Goal: Task Accomplishment & Management: Manage account settings

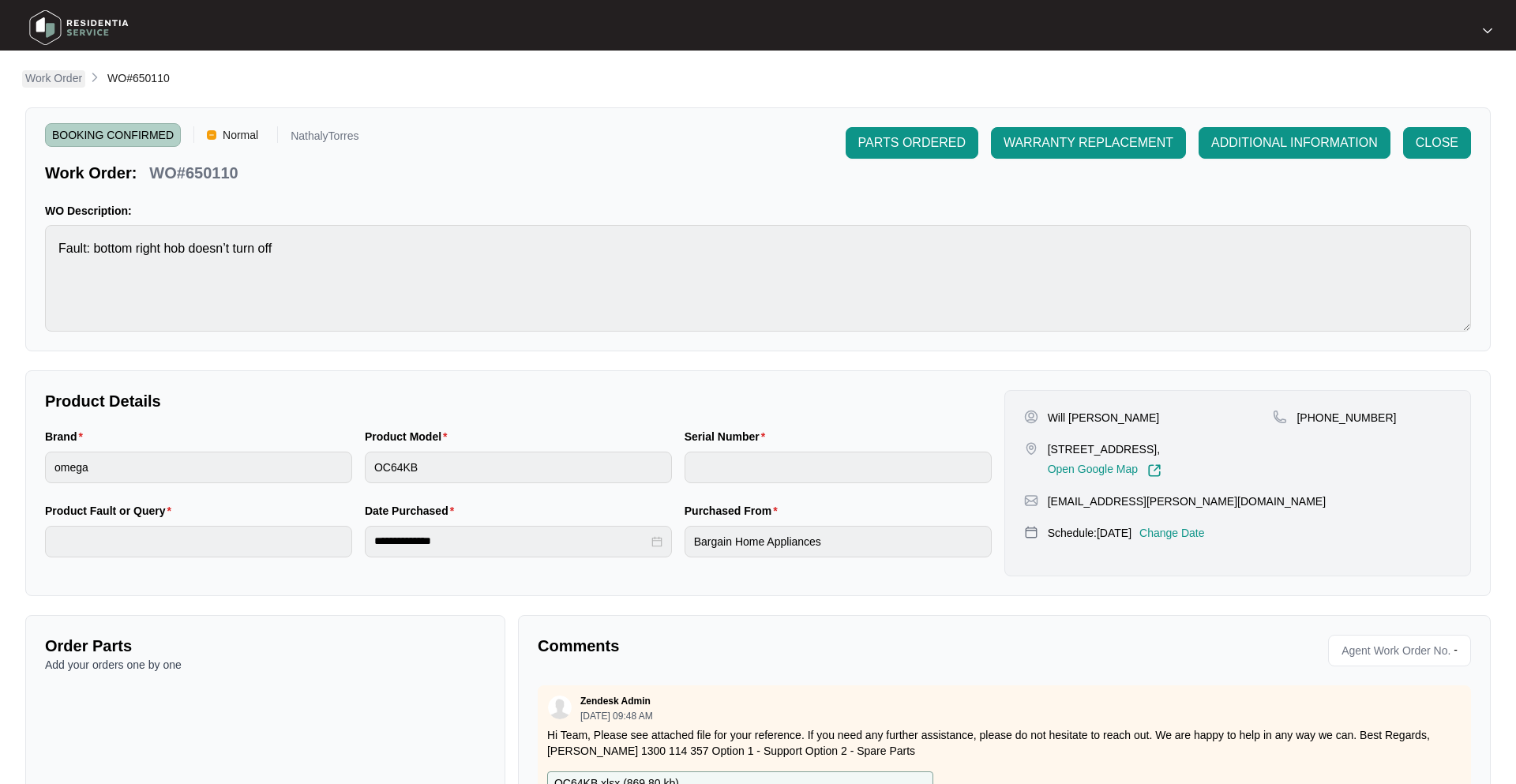
click at [54, 87] on link "Work Order" at bounding box center [53, 78] width 63 height 17
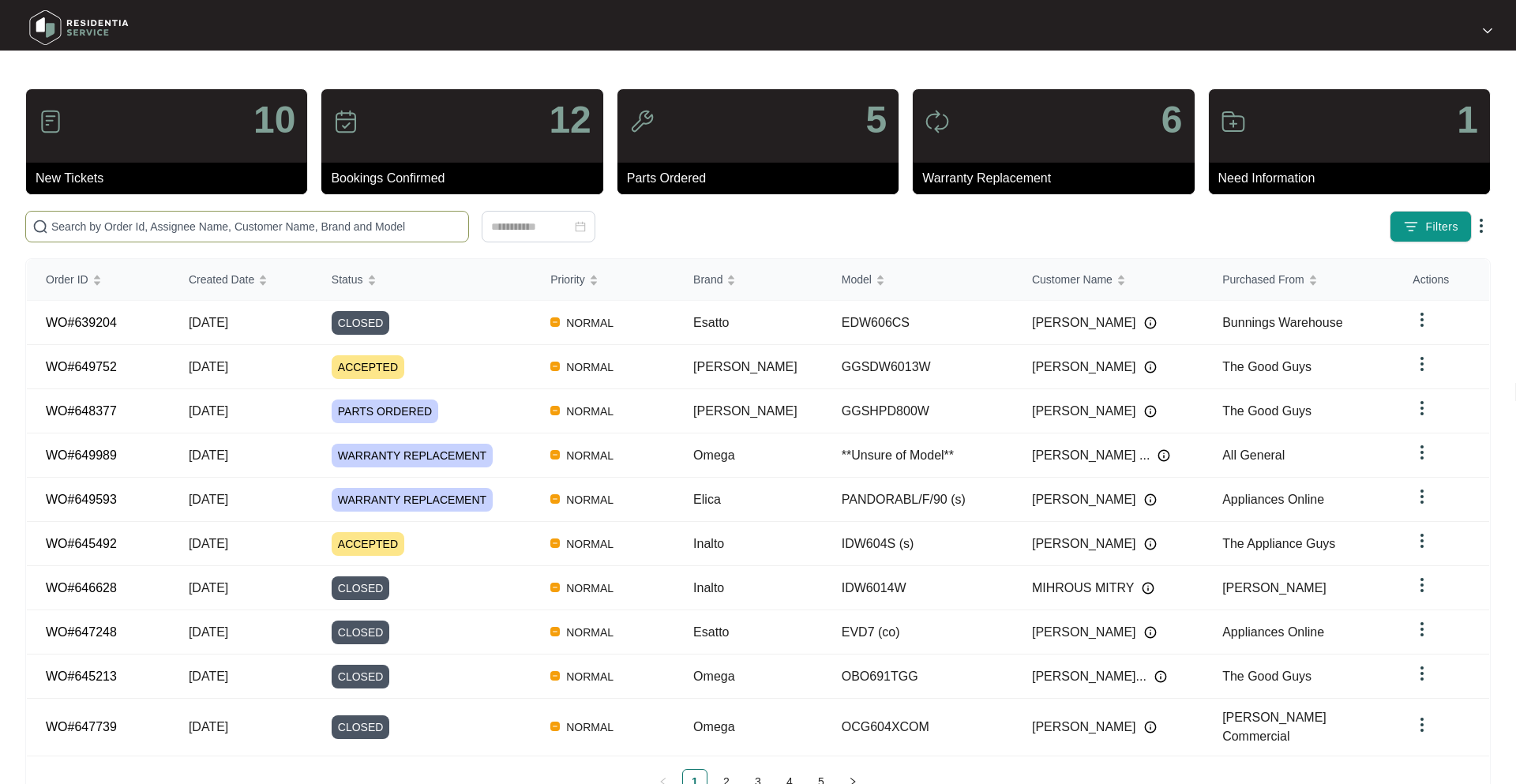
click at [279, 228] on input "text" at bounding box center [255, 225] width 410 height 17
paste input "649752"
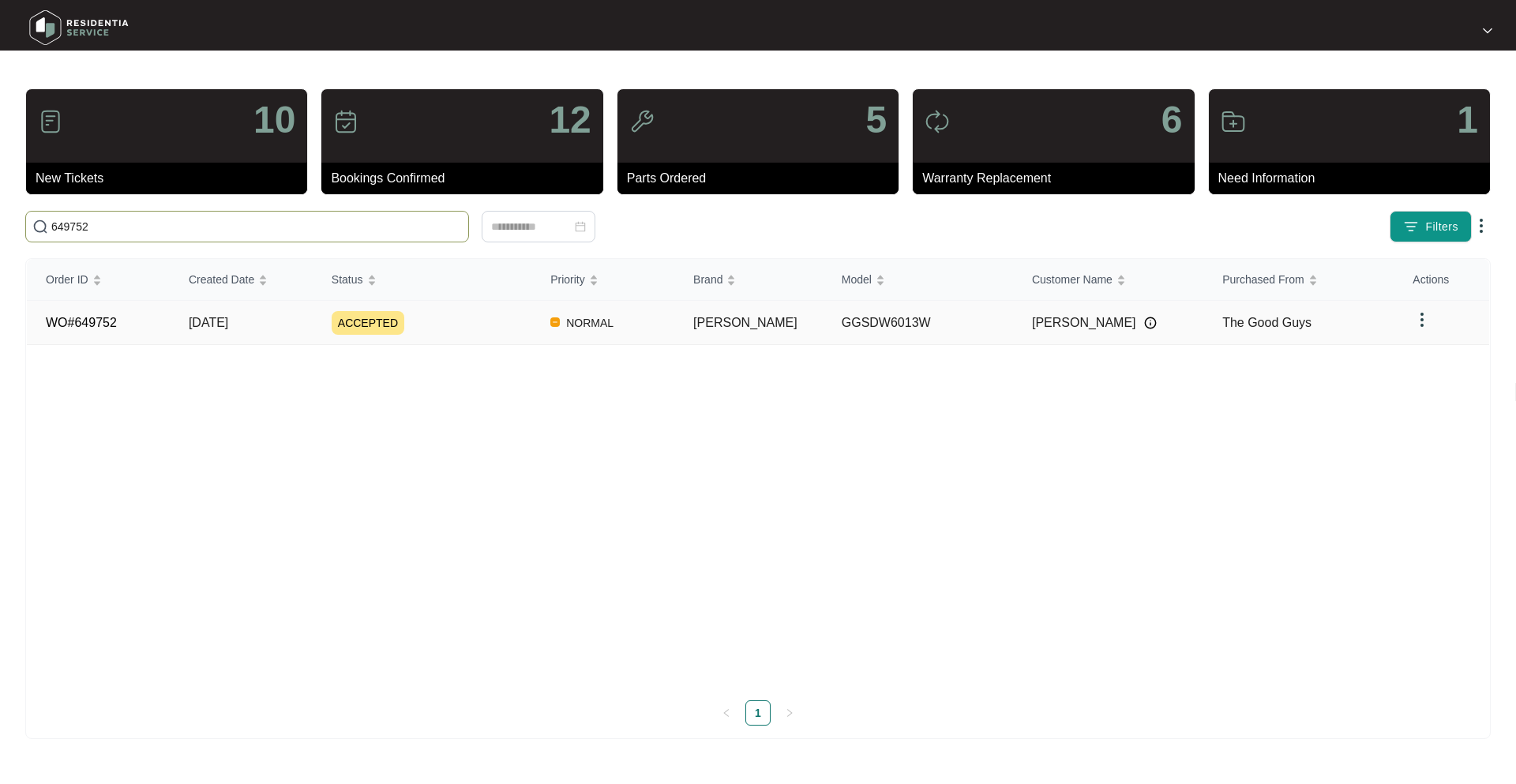
type input "649752"
click at [523, 321] on div "ACCEPTED" at bounding box center [431, 323] width 200 height 24
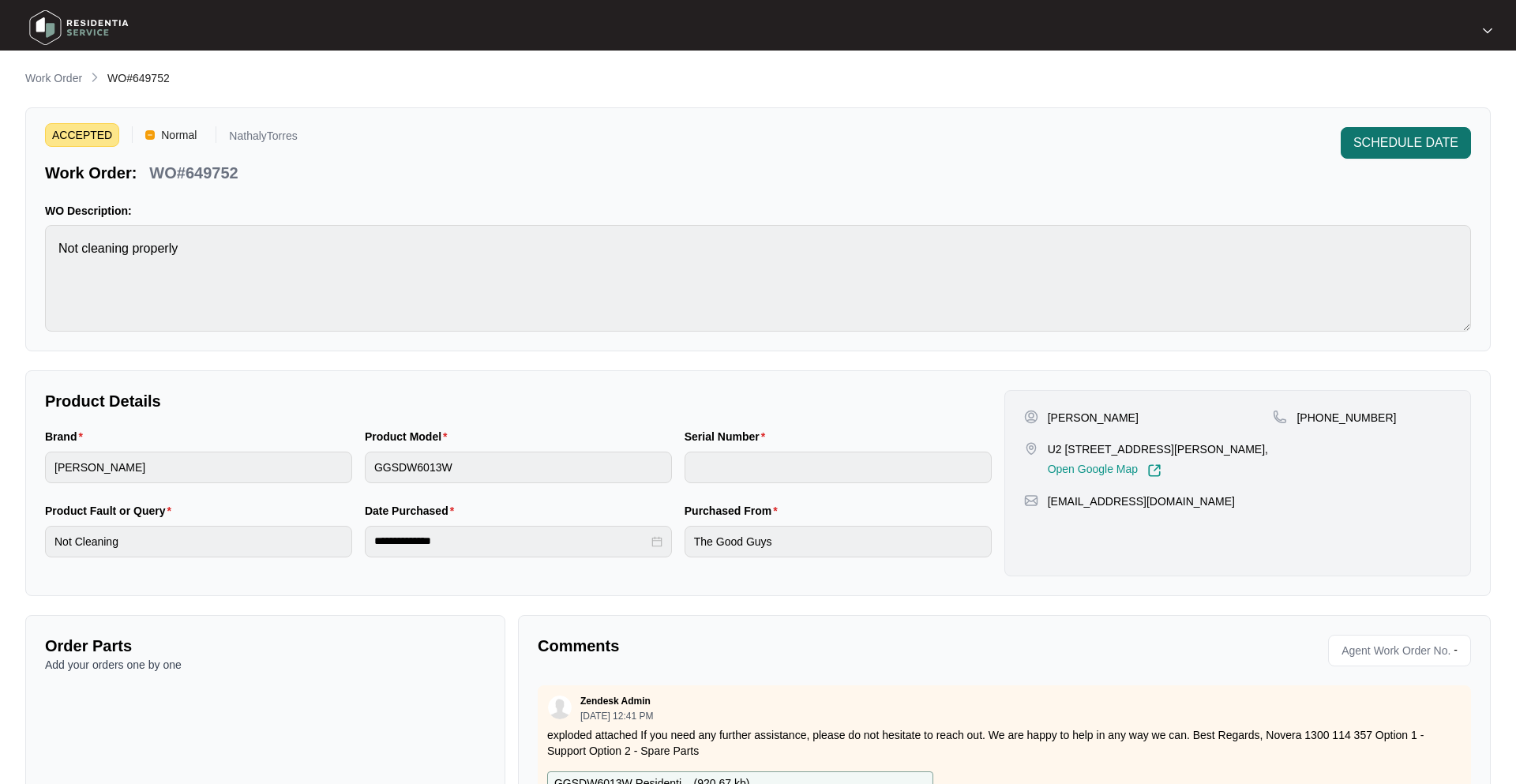
click at [1420, 153] on button "SCHEDULE DATE" at bounding box center [1405, 143] width 131 height 32
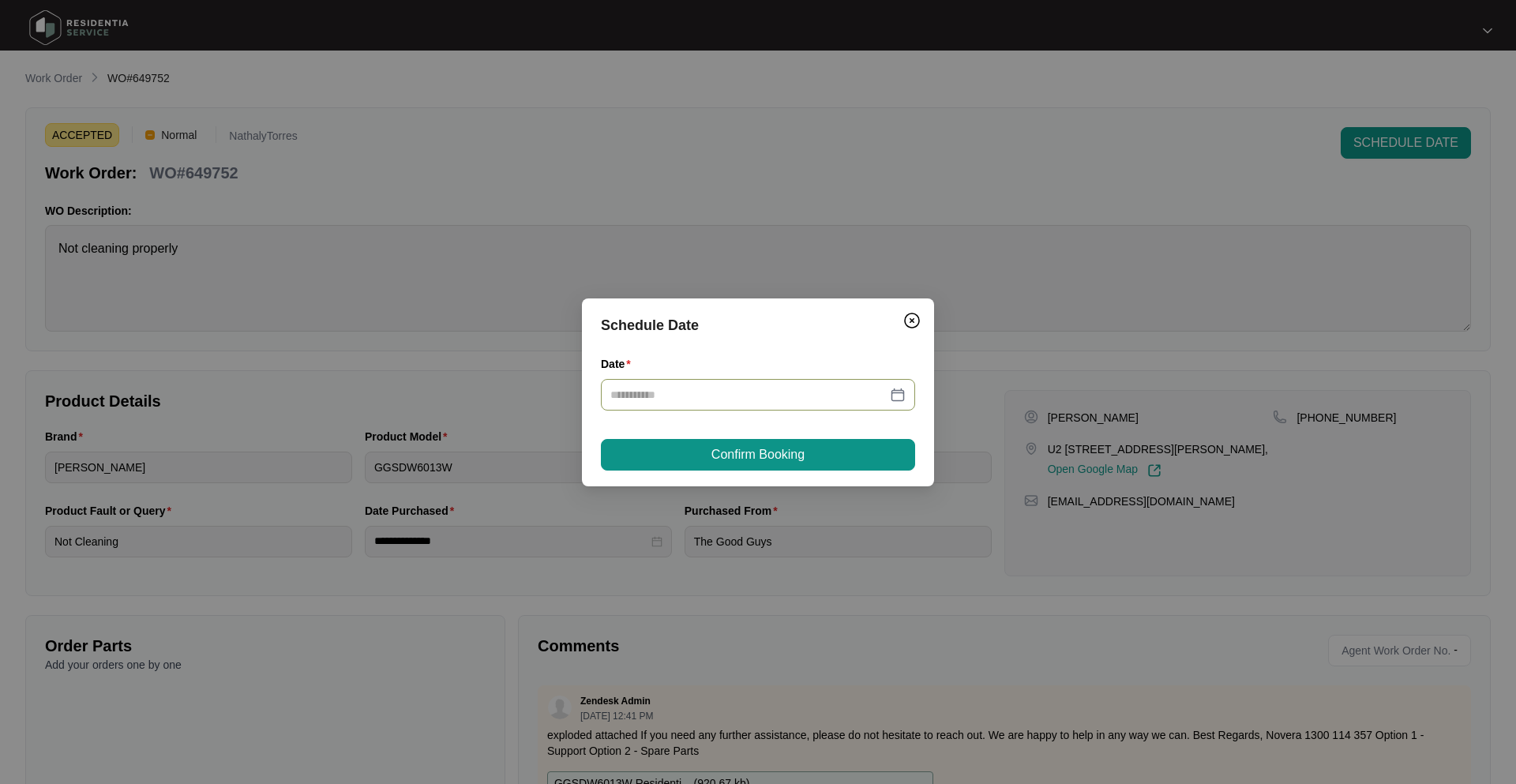
click at [868, 403] on div at bounding box center [758, 395] width 314 height 32
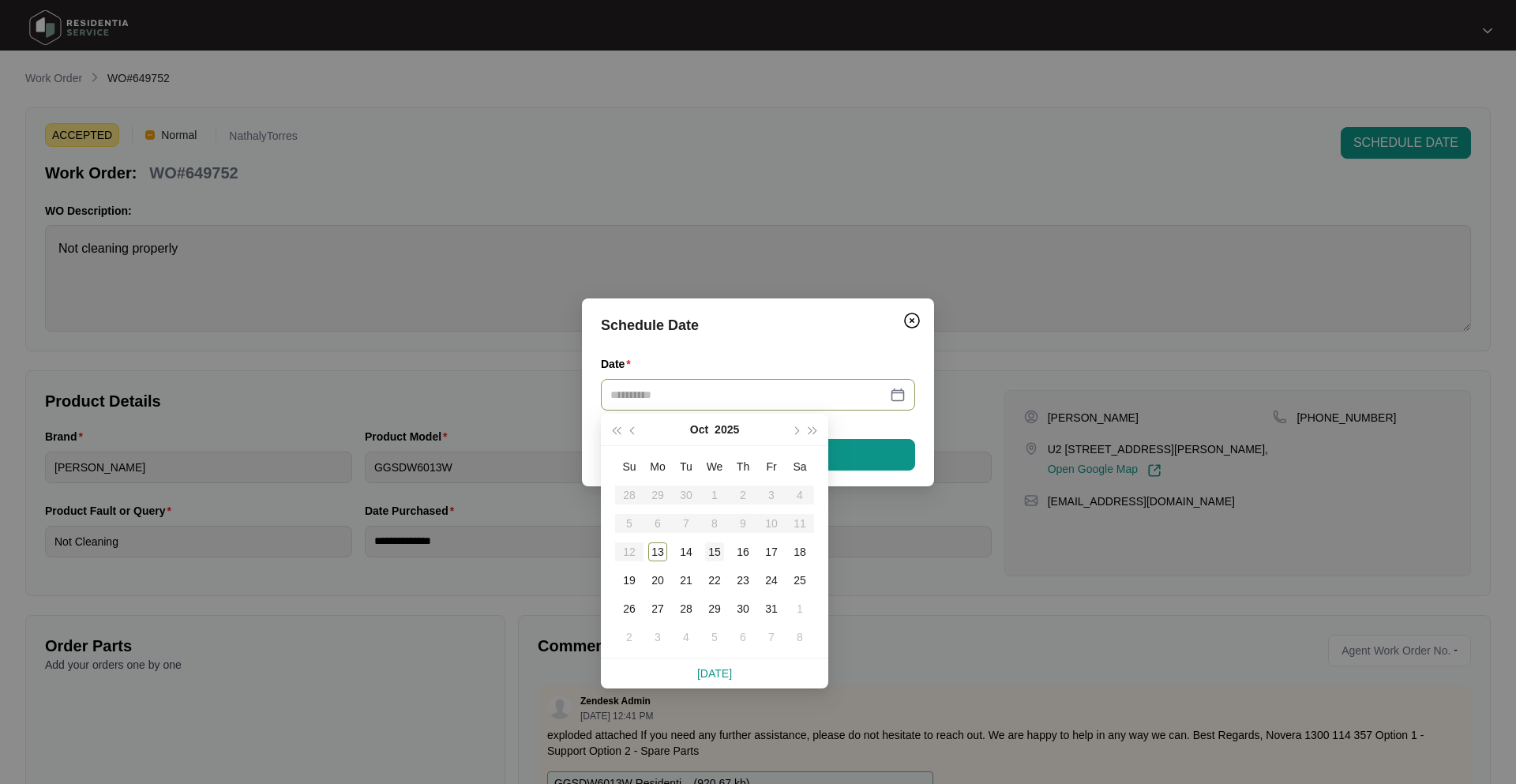
type input "**********"
click at [713, 554] on div "15" at bounding box center [714, 551] width 19 height 19
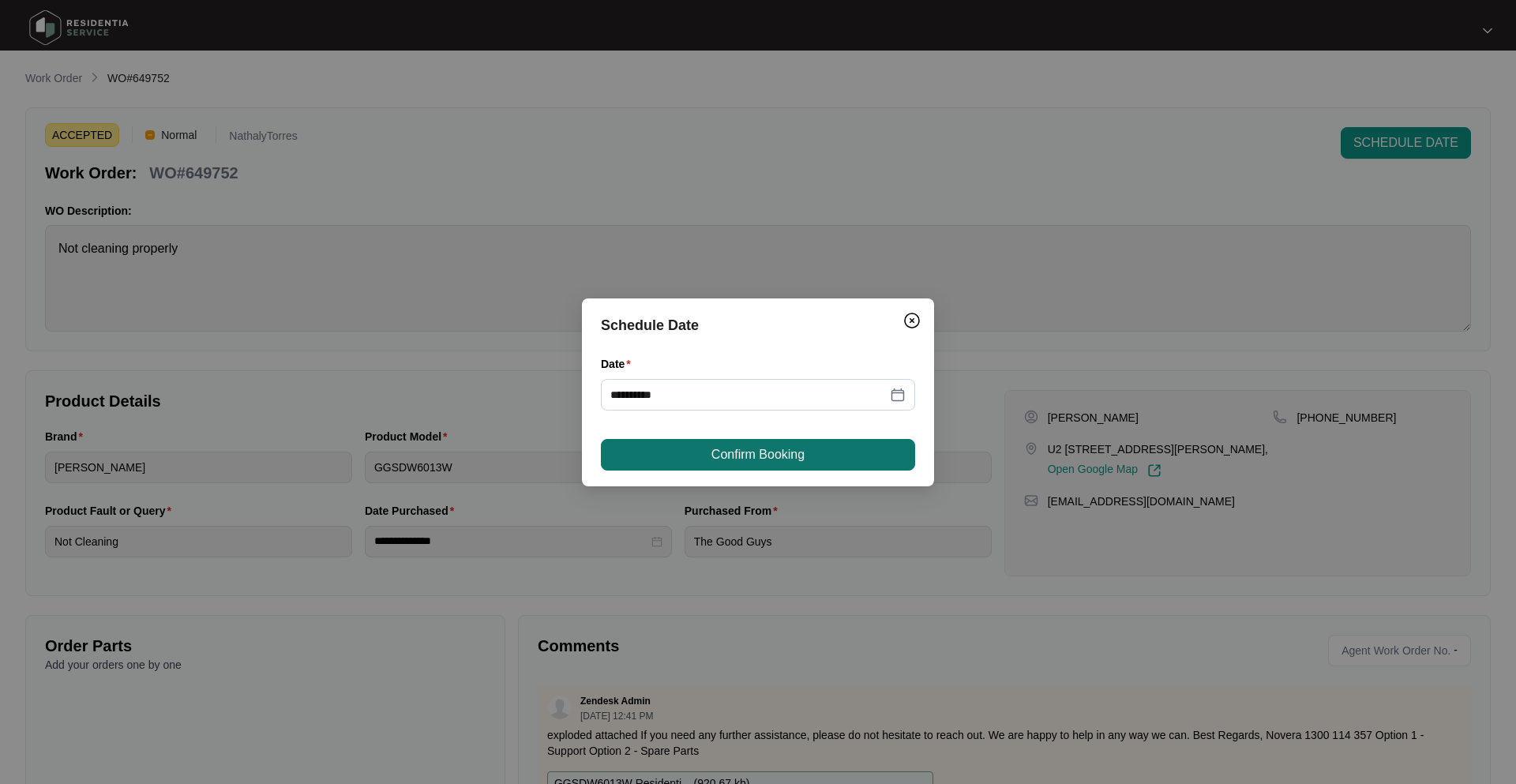
click at [744, 445] on span "Confirm Booking" at bounding box center [758, 454] width 93 height 19
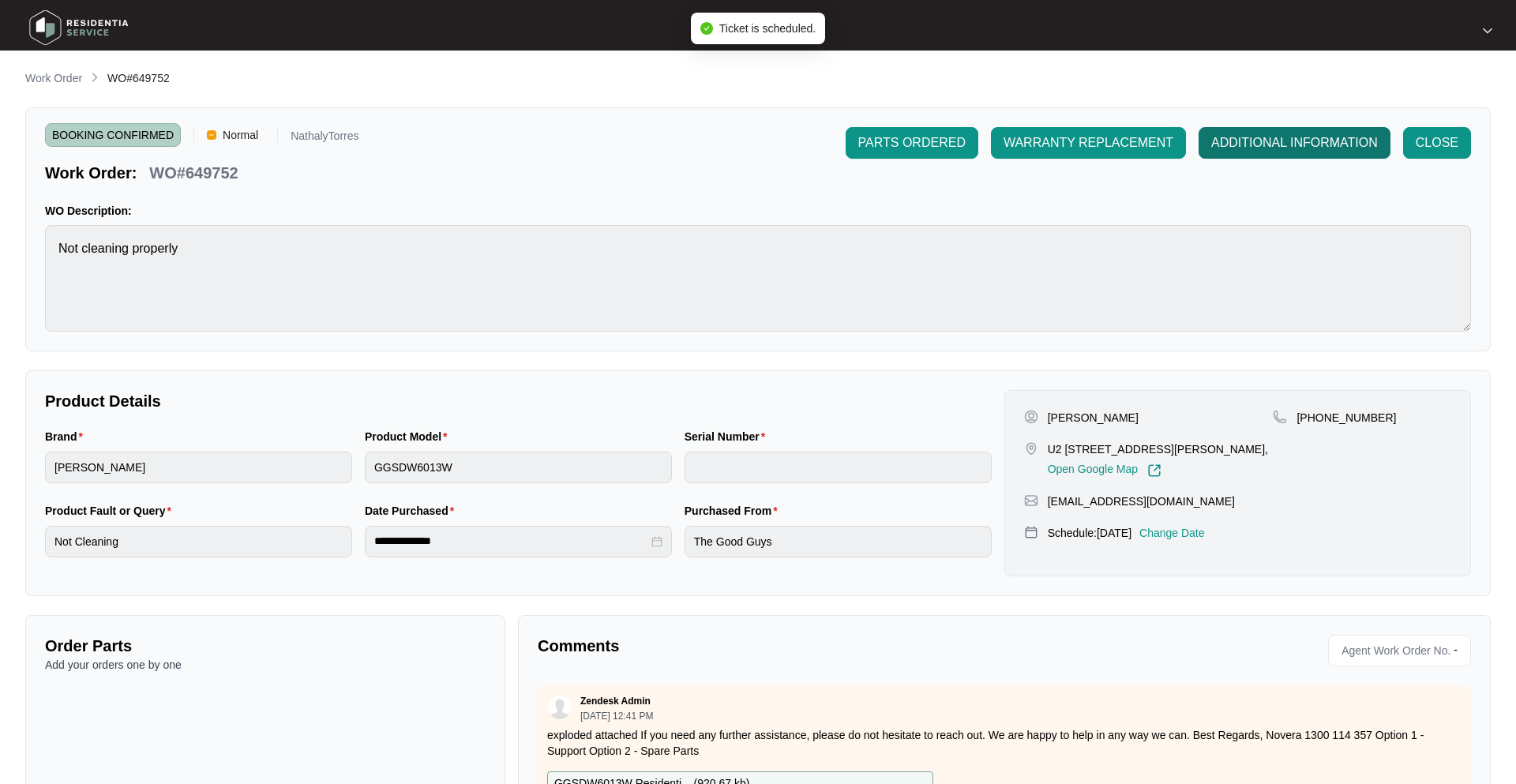
click at [1258, 138] on span "ADDITIONAL INFORMATION" at bounding box center [1294, 143] width 167 height 19
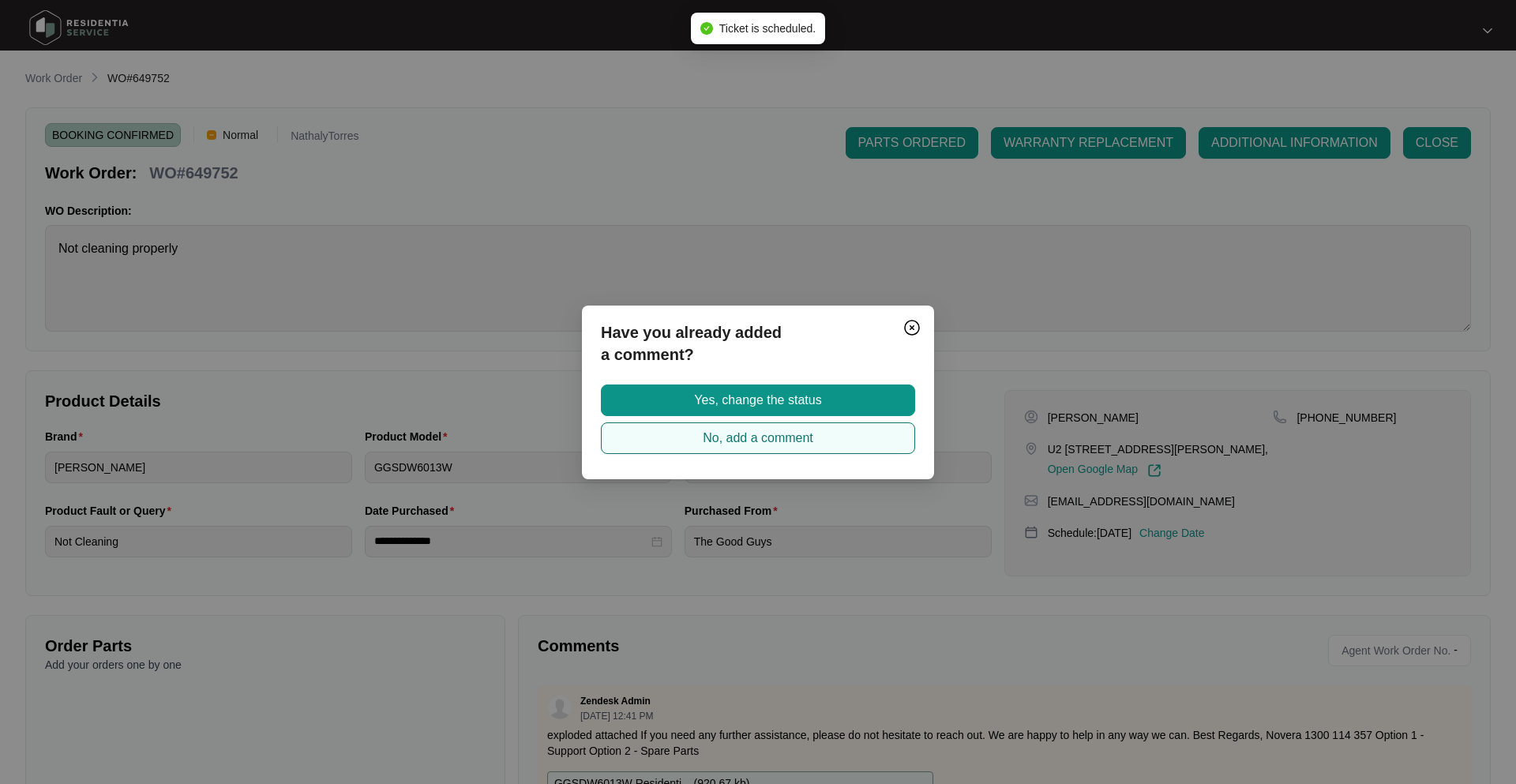
click at [744, 448] on button "No, add a comment" at bounding box center [758, 438] width 314 height 32
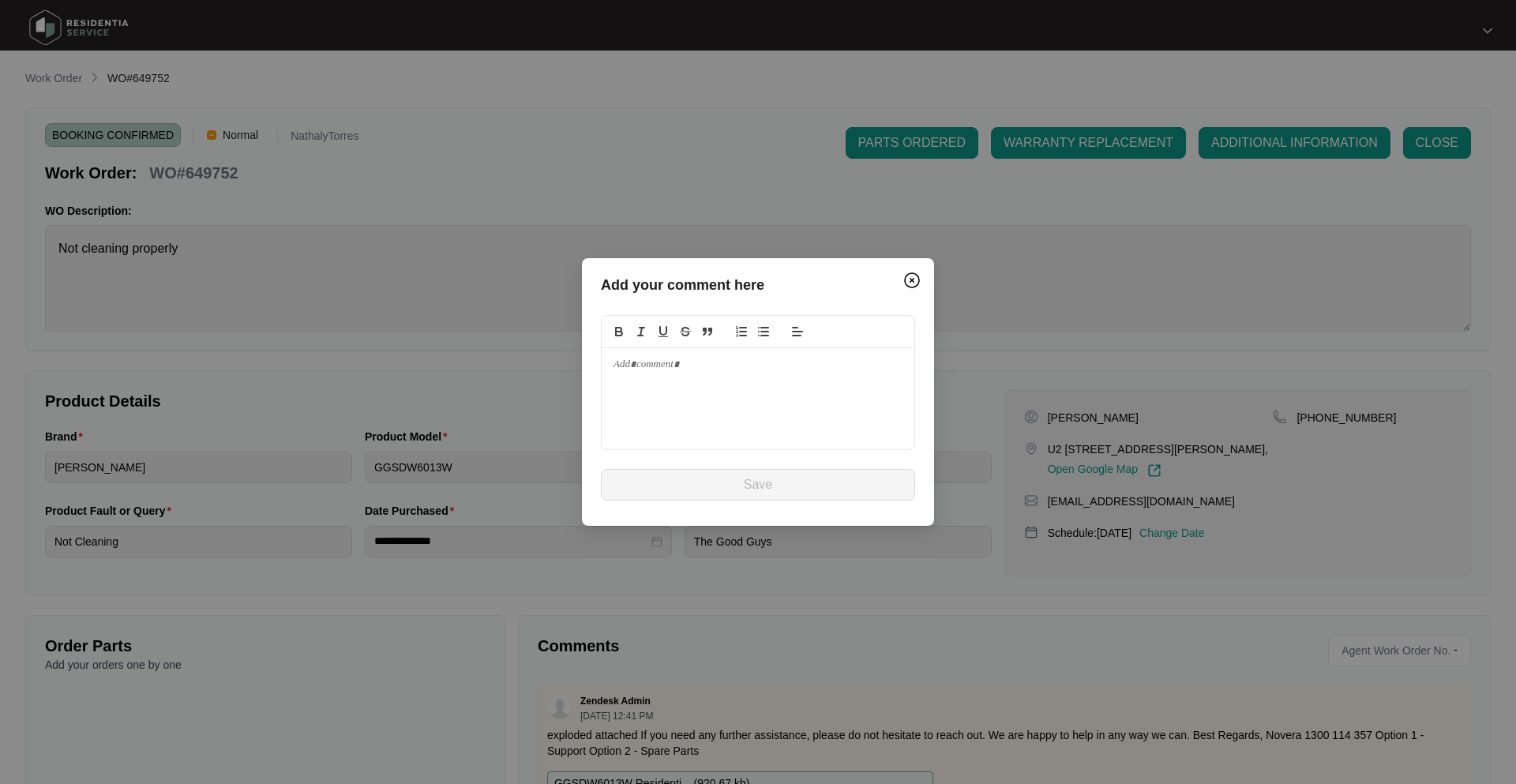
click at [720, 412] on div at bounding box center [758, 398] width 312 height 101
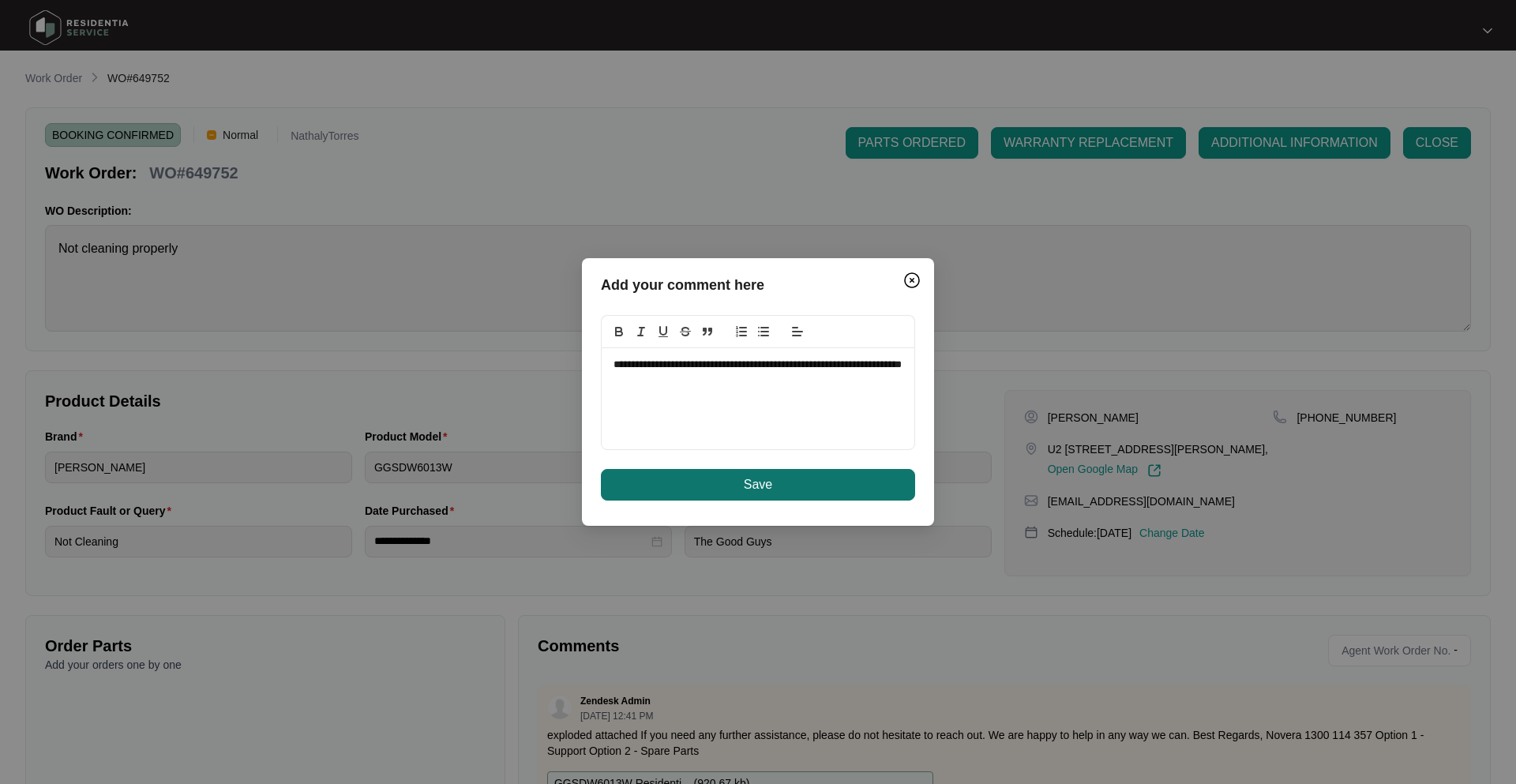
click at [803, 497] on button "Save" at bounding box center [758, 485] width 314 height 32
